Goal: Task Accomplishment & Management: Use online tool/utility

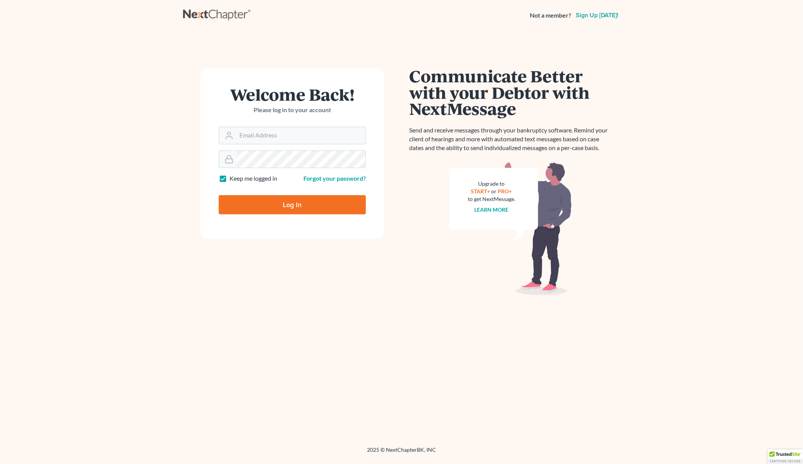
type input "[EMAIL_ADDRESS][DOMAIN_NAME]"
click at [298, 198] on input "Log In" at bounding box center [292, 204] width 147 height 19
type input "Thinking..."
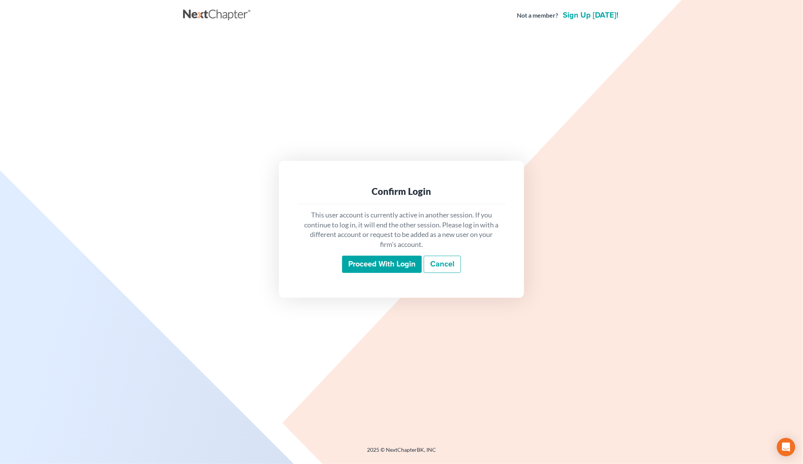
click at [398, 264] on input "Proceed with login" at bounding box center [382, 265] width 80 height 18
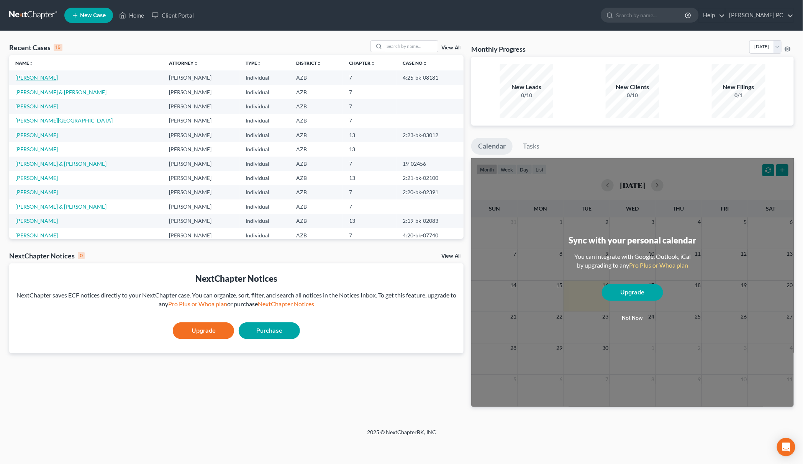
click at [38, 76] on link "[PERSON_NAME]" at bounding box center [36, 77] width 43 height 7
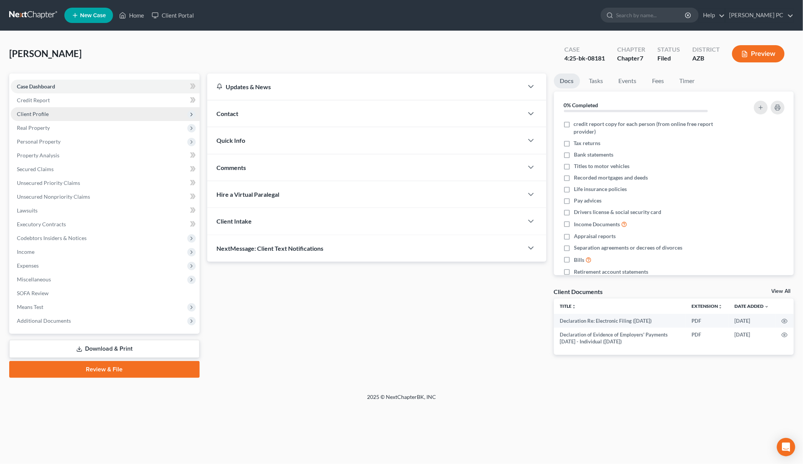
click at [72, 116] on span "Client Profile" at bounding box center [105, 114] width 189 height 14
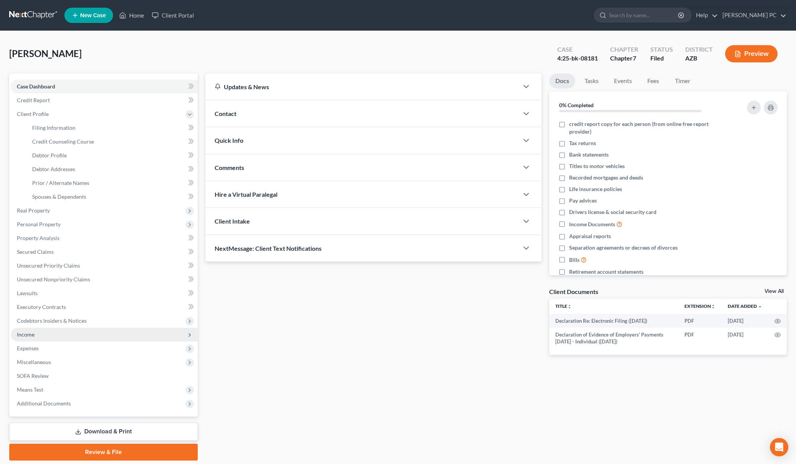
click at [39, 334] on span "Income" at bounding box center [104, 335] width 187 height 14
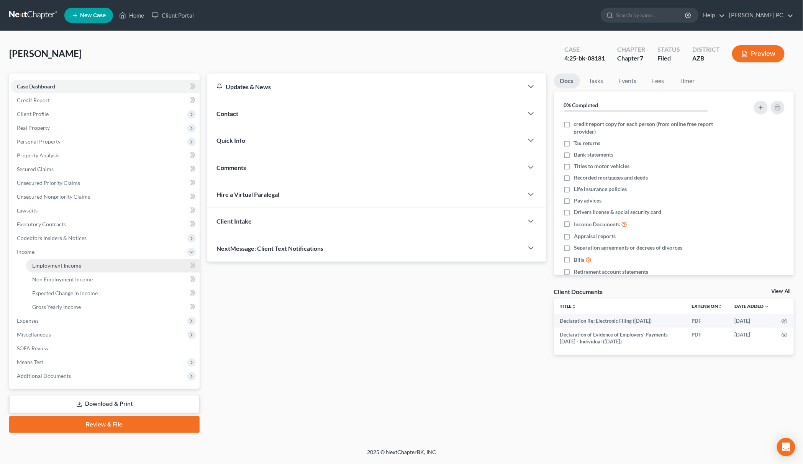
click at [55, 267] on span "Employment Income" at bounding box center [56, 265] width 49 height 7
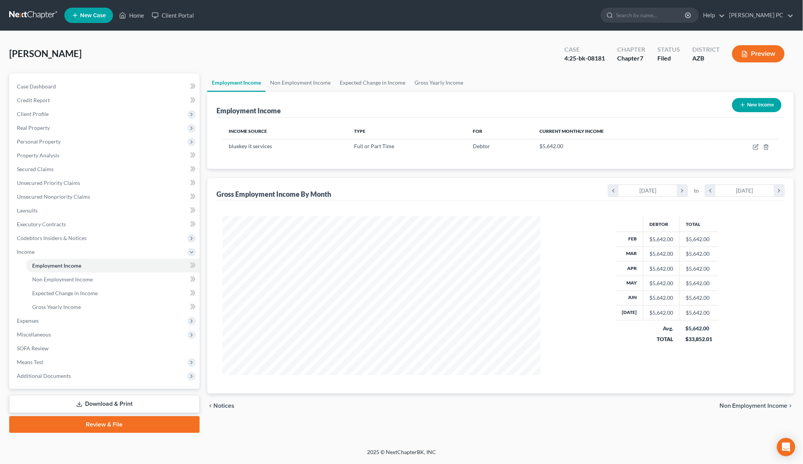
scroll to position [159, 333]
